Goal: Transaction & Acquisition: Obtain resource

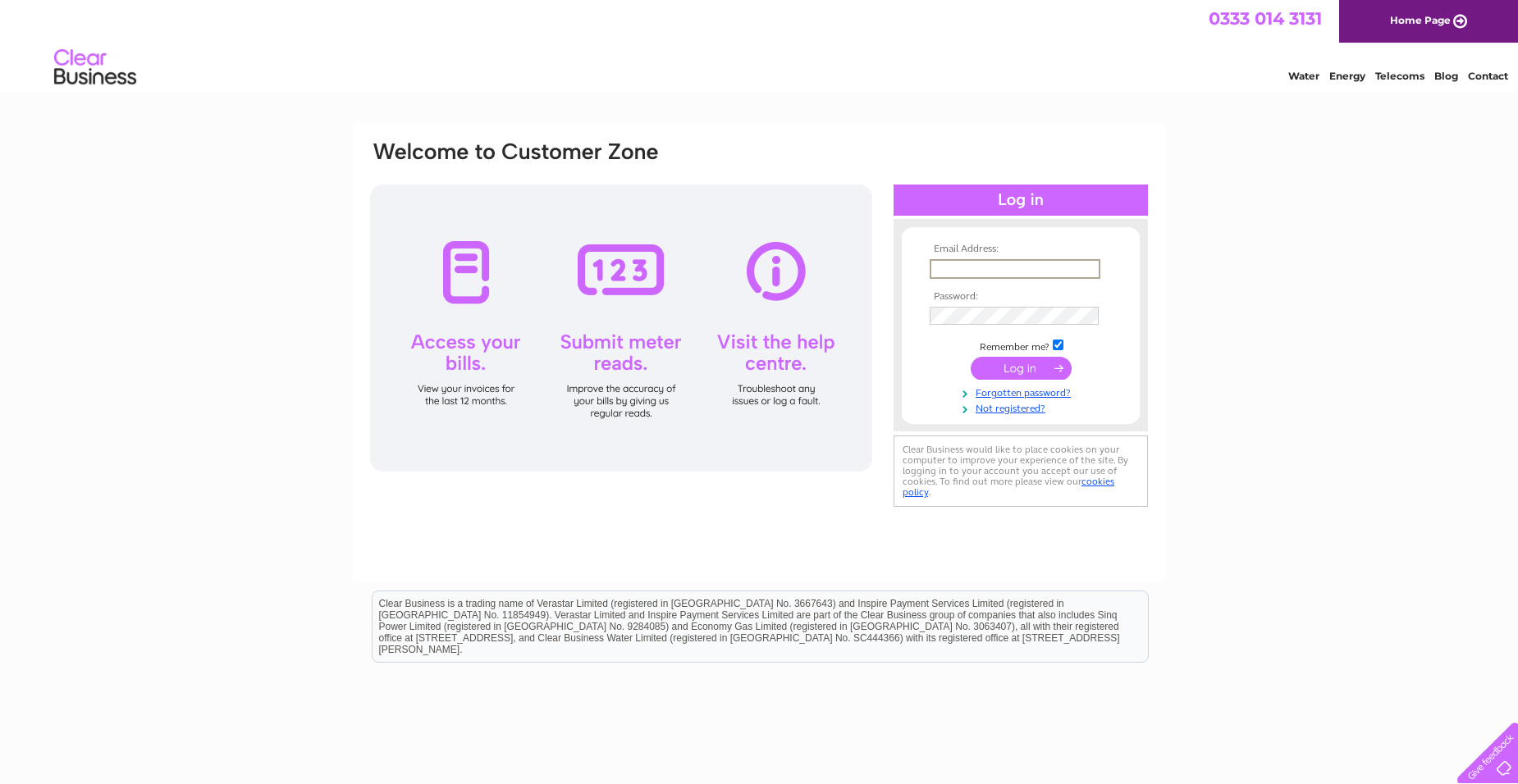
click at [991, 268] on input "text" at bounding box center [1015, 269] width 170 height 20
type input "angela.amour@legrand.com"
click at [1023, 384] on link "Forgotten password?" at bounding box center [1022, 392] width 186 height 16
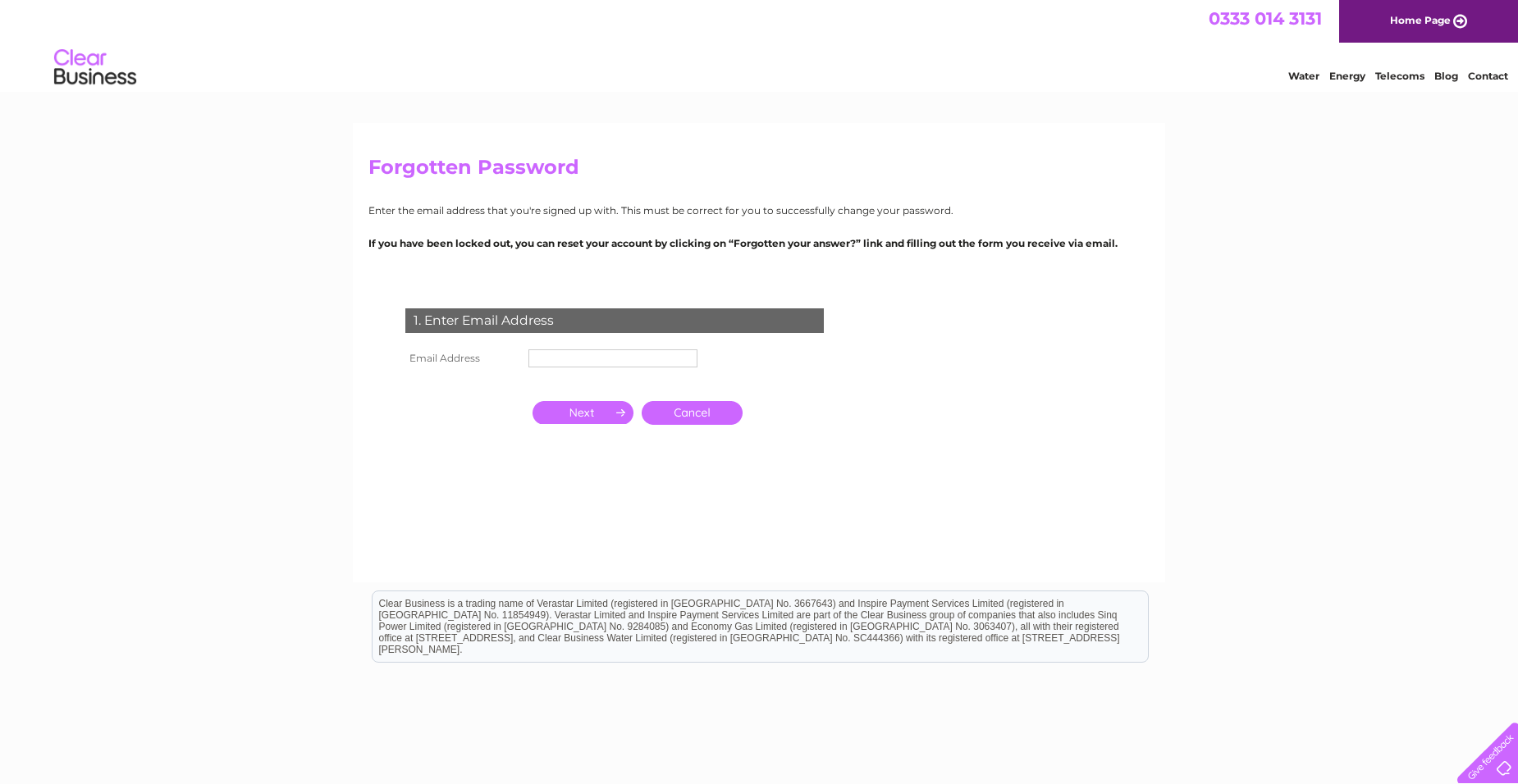
click at [702, 415] on link "Cancel" at bounding box center [692, 412] width 101 height 24
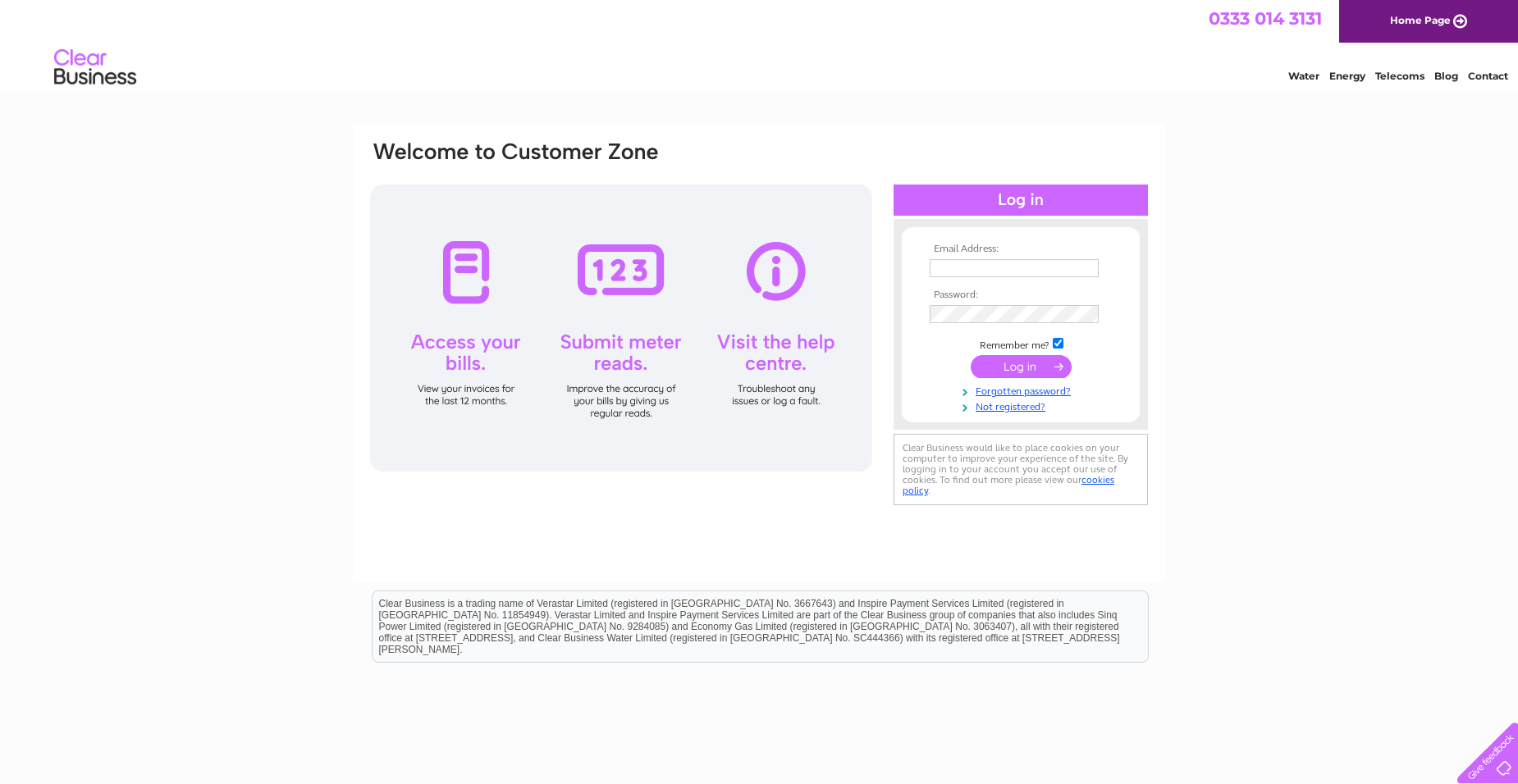
click at [996, 272] on input "text" at bounding box center [1014, 268] width 169 height 18
type input "angela.amour@legrand.com"
click at [1011, 370] on input "submit" at bounding box center [1021, 368] width 101 height 23
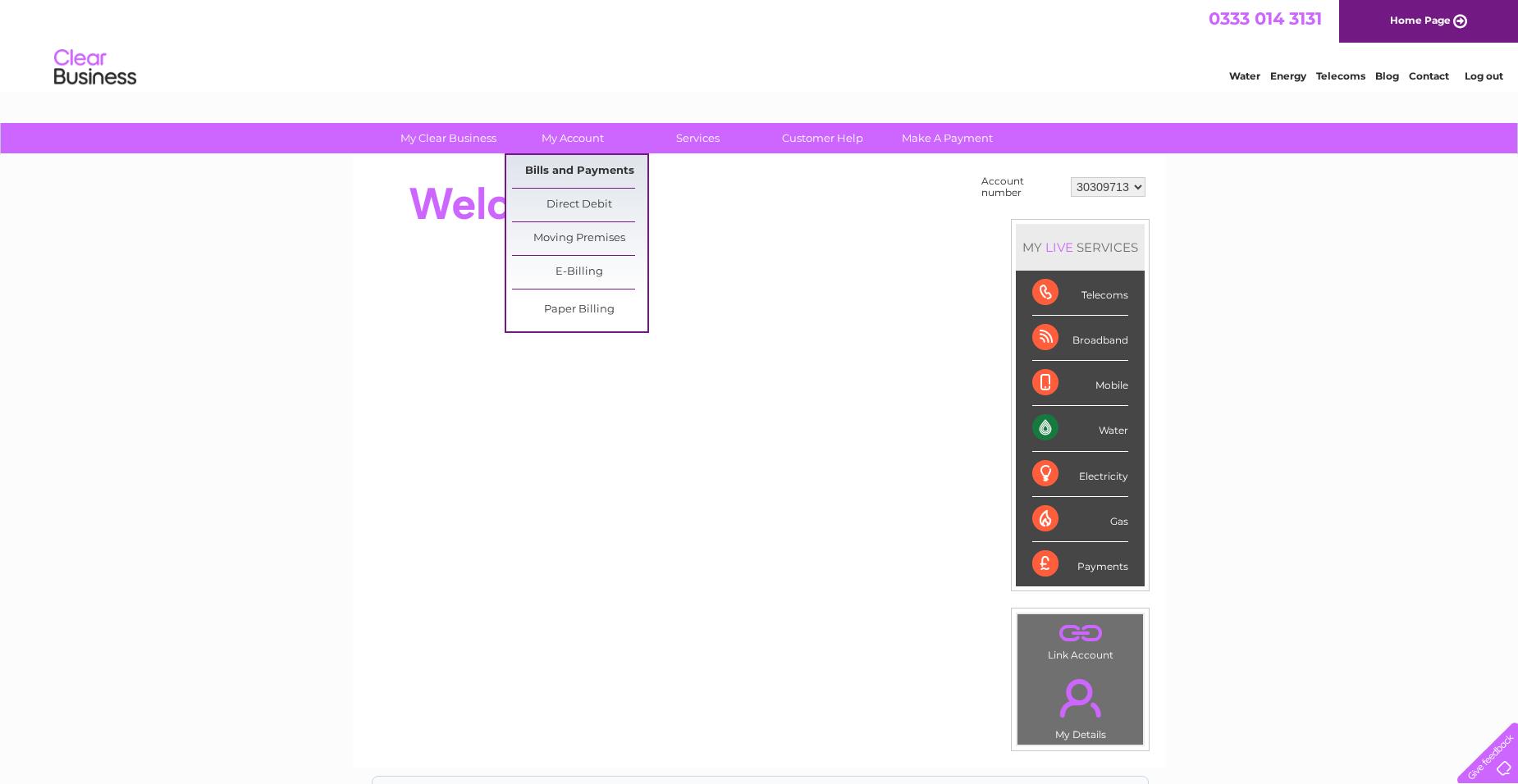
click at [550, 174] on link "Bills and Payments" at bounding box center [579, 172] width 136 height 33
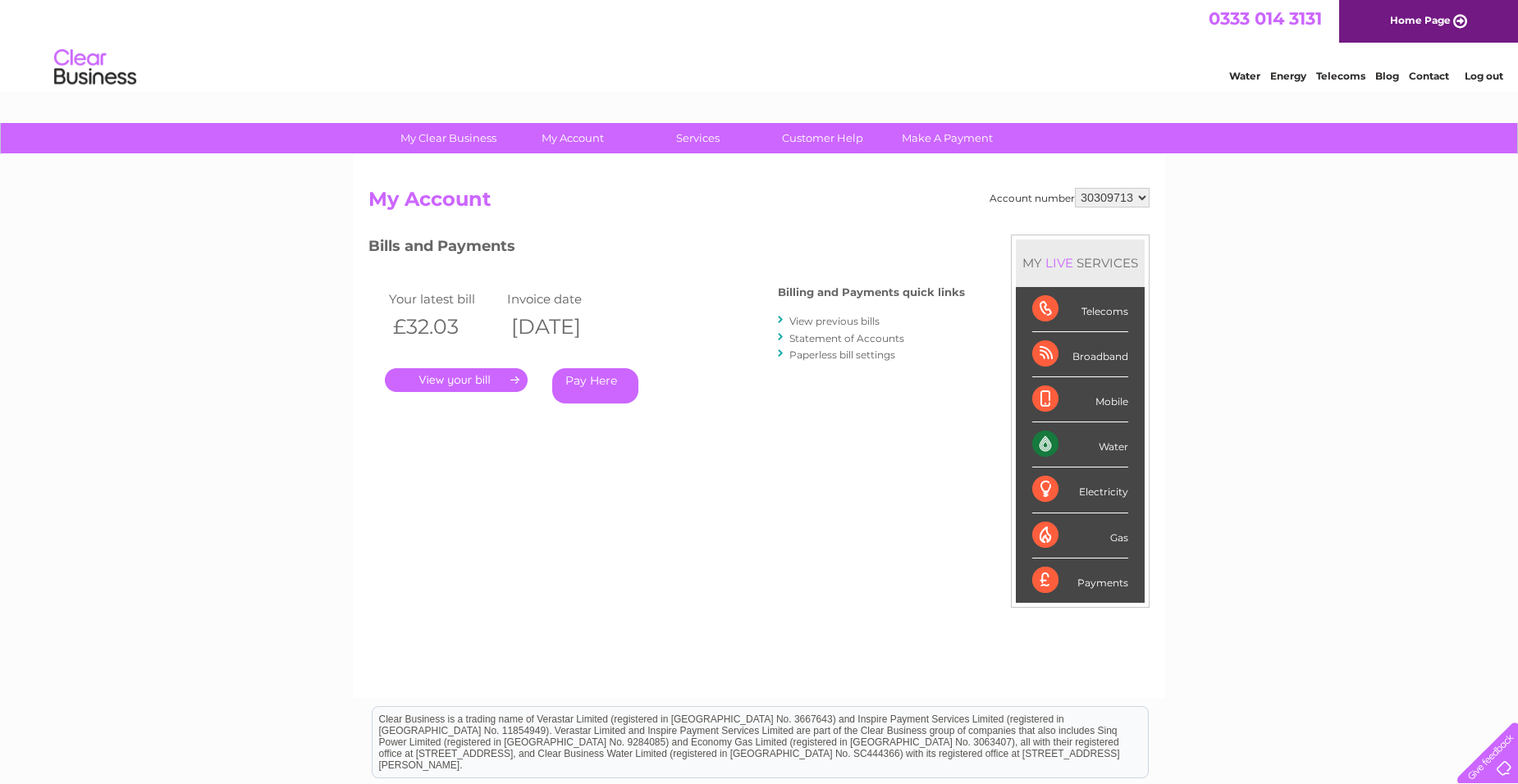
click at [460, 372] on link "." at bounding box center [456, 380] width 143 height 24
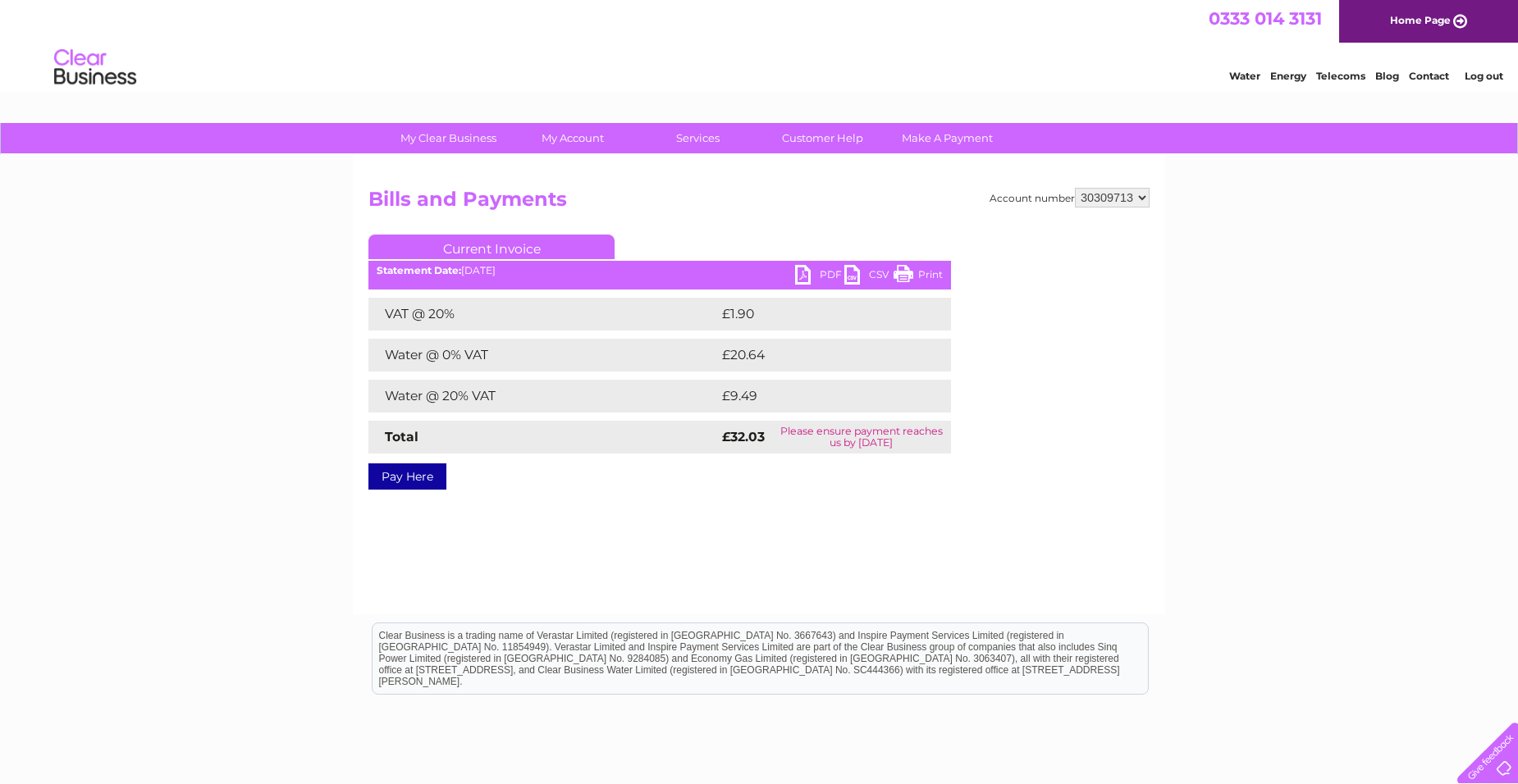
click at [803, 276] on link "PDF" at bounding box center [820, 277] width 50 height 24
click at [1493, 76] on link "Log out" at bounding box center [1483, 75] width 39 height 12
